Goal: Navigation & Orientation: Find specific page/section

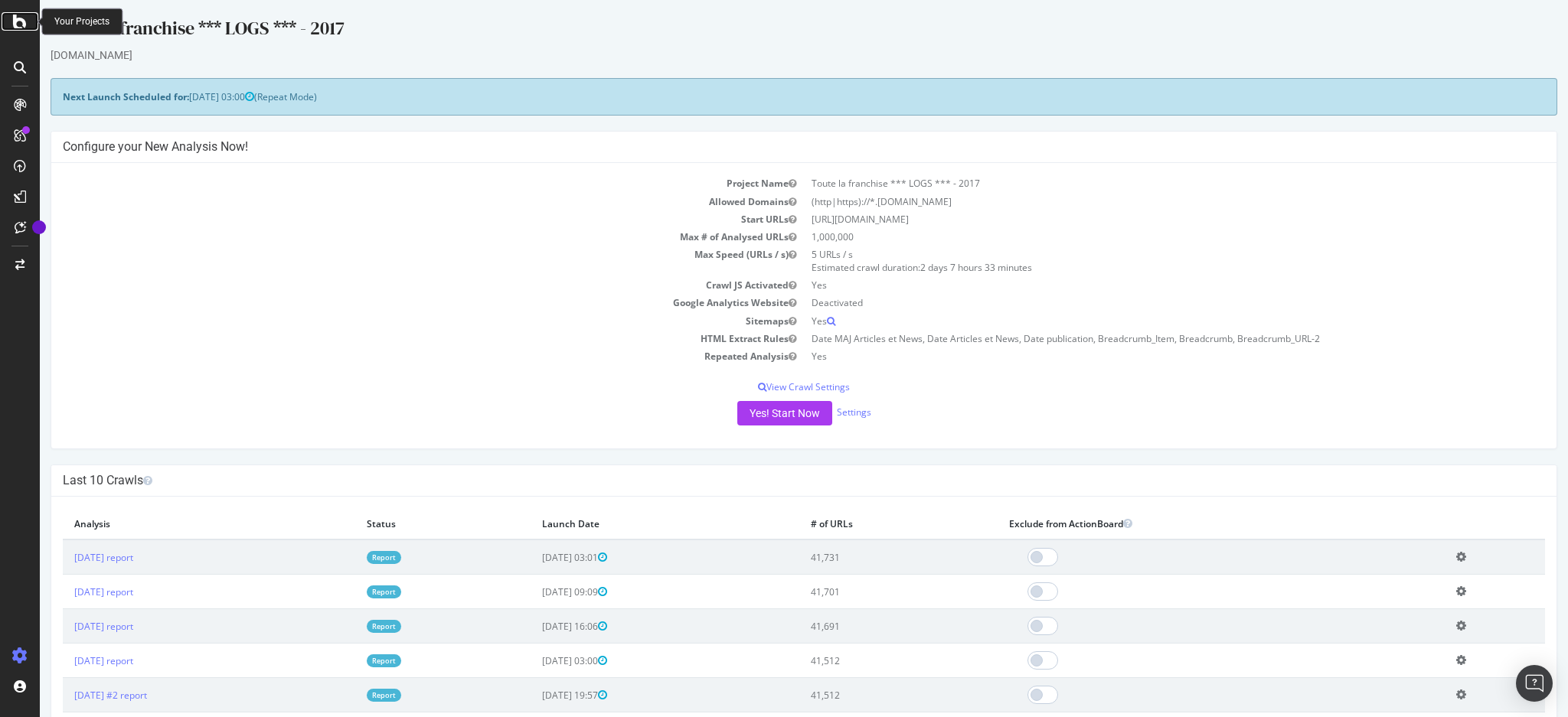
click at [13, 23] on icon at bounding box center [19, 21] width 13 height 18
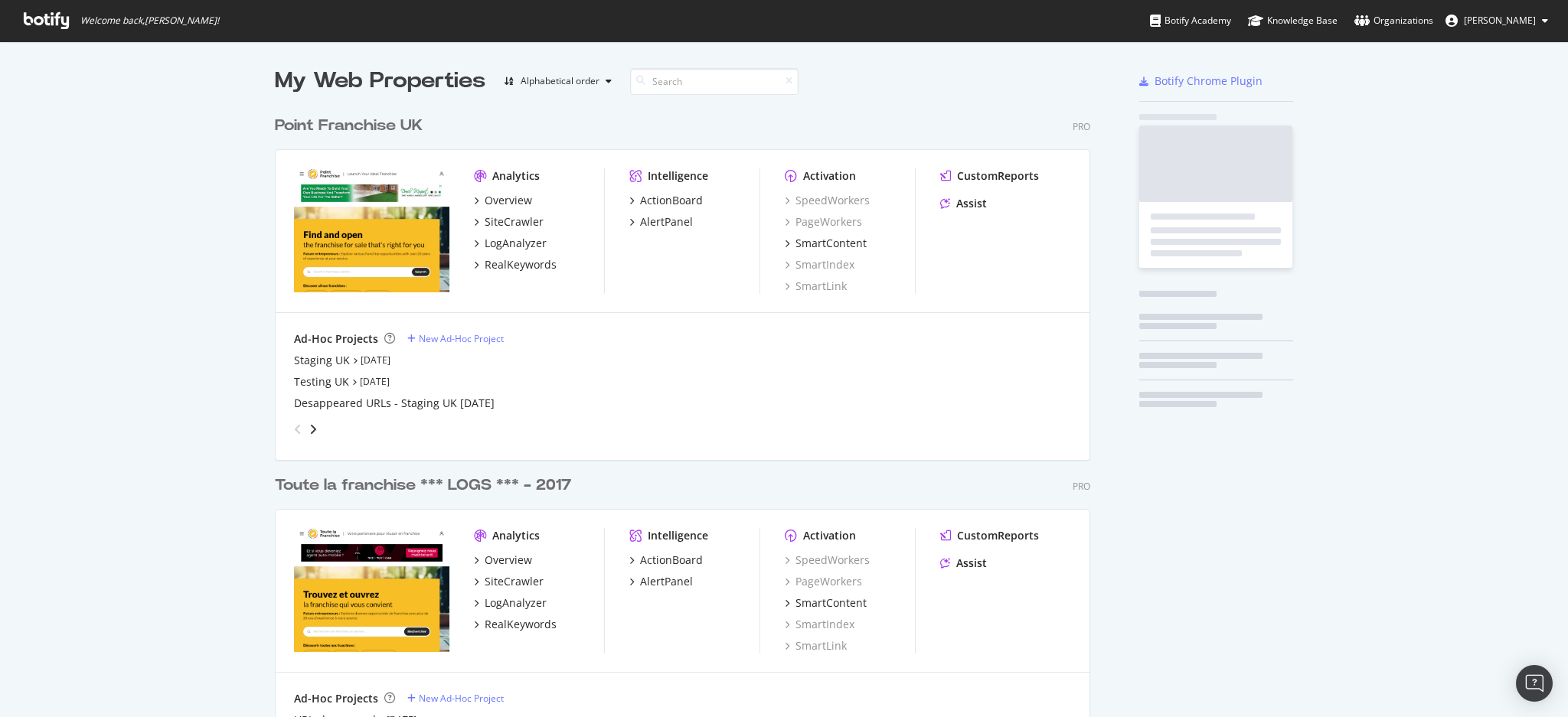
scroll to position [701, 1536]
